Goal: Information Seeking & Learning: Learn about a topic

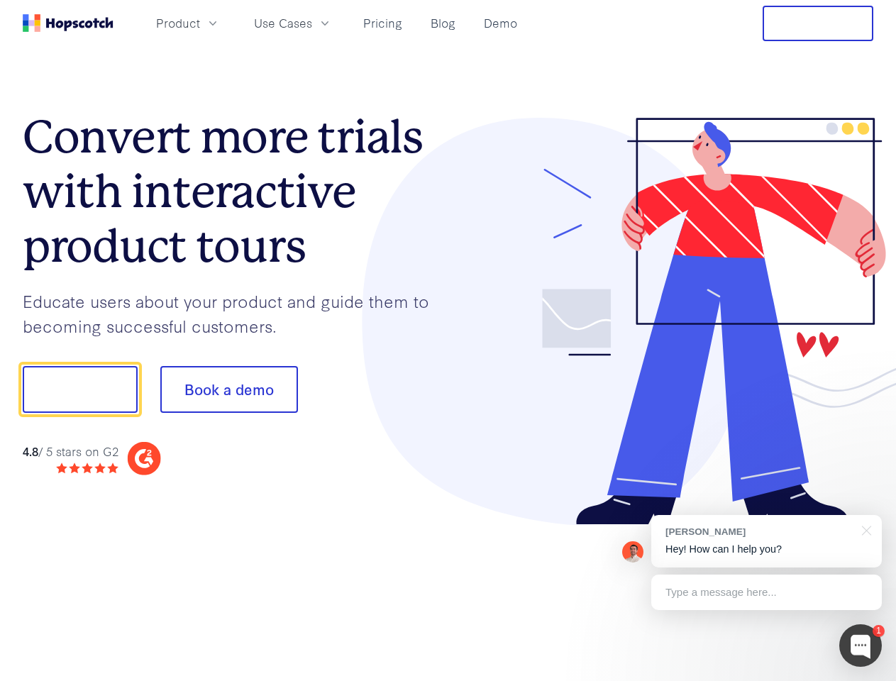
click at [448, 340] on div at bounding box center [660, 322] width 425 height 408
click at [200, 23] on span "Product" at bounding box center [178, 23] width 44 height 18
click at [312, 23] on span "Use Cases" at bounding box center [283, 23] width 58 height 18
click at [818, 23] on button "Free Trial" at bounding box center [817, 23] width 111 height 35
click at [79, 389] on button "Show me!" at bounding box center [80, 389] width 115 height 47
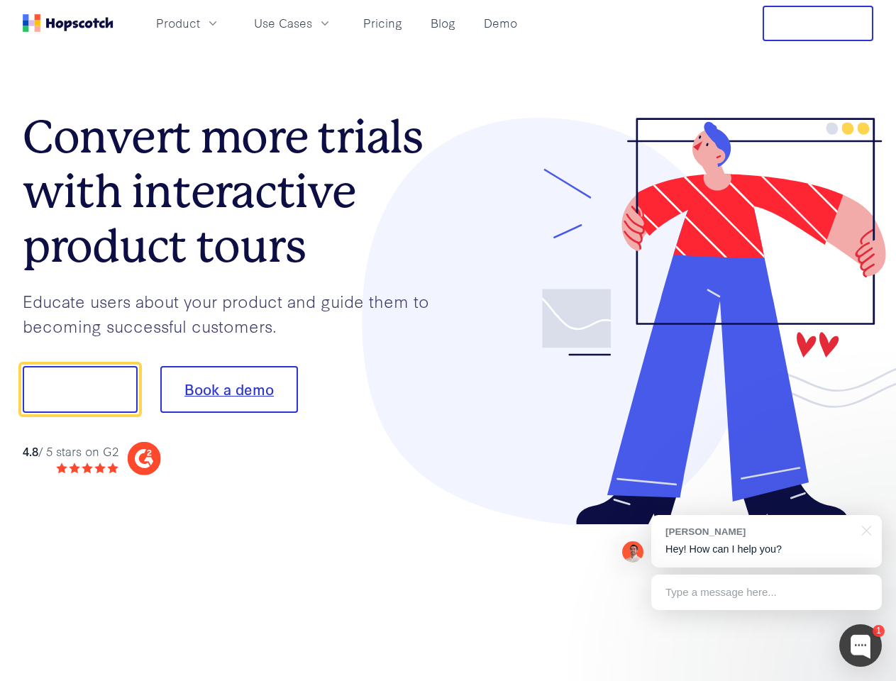
click at [228, 389] on button "Book a demo" at bounding box center [229, 389] width 138 height 47
click at [860, 645] on div at bounding box center [860, 645] width 43 height 43
click at [766, 541] on div "[PERSON_NAME] Hey! How can I help you?" at bounding box center [766, 541] width 230 height 52
click at [864, 529] on div at bounding box center [748, 387] width 266 height 473
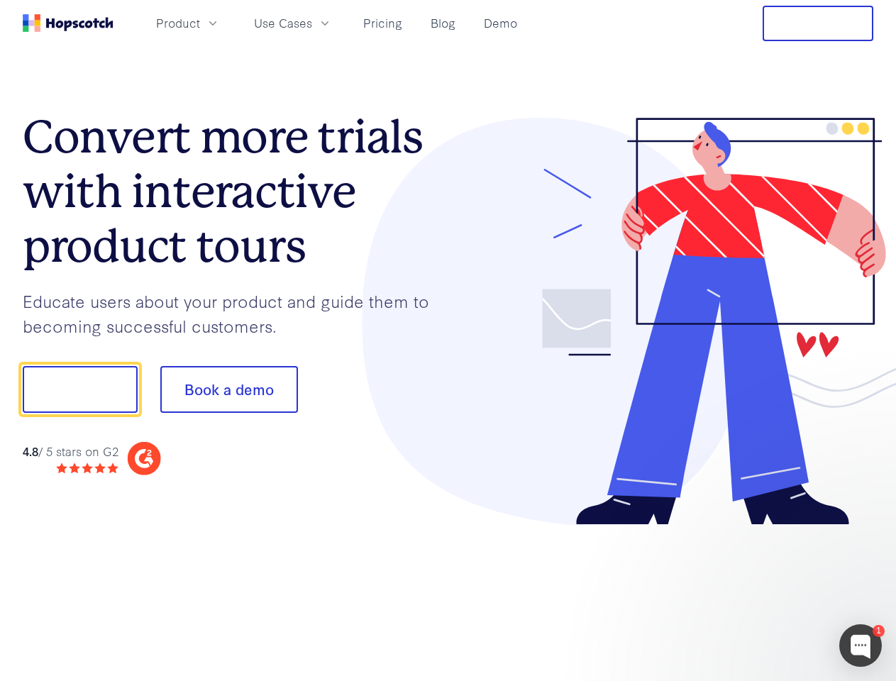
click at [766, 592] on div at bounding box center [748, 482] width 266 height 283
